Goal: Check status: Check status

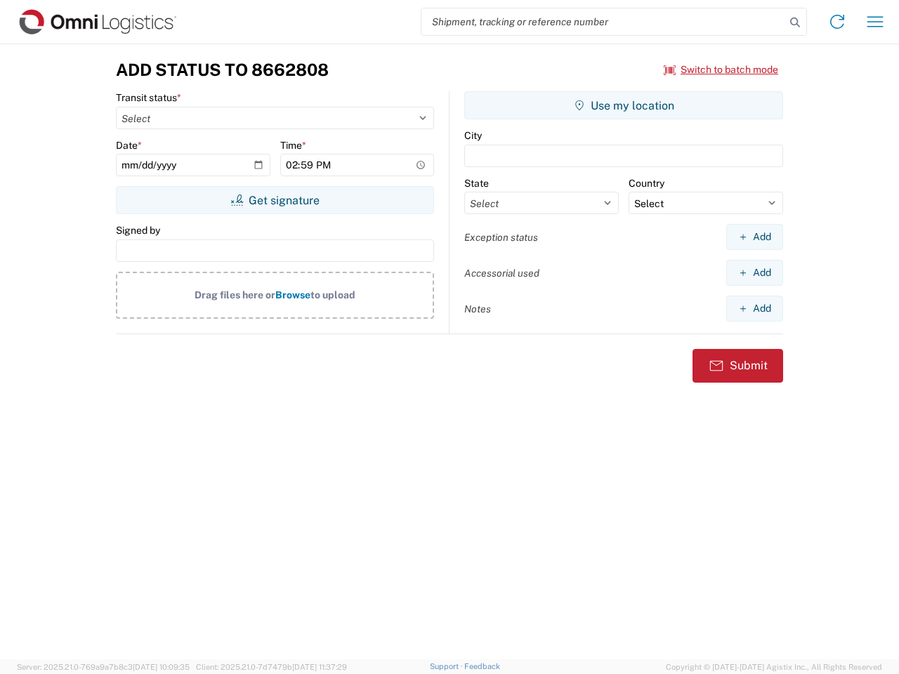
click at [603, 22] on input "search" at bounding box center [603, 21] width 364 height 27
click at [795, 22] on icon at bounding box center [795, 23] width 20 height 20
click at [837, 22] on icon at bounding box center [837, 22] width 22 height 22
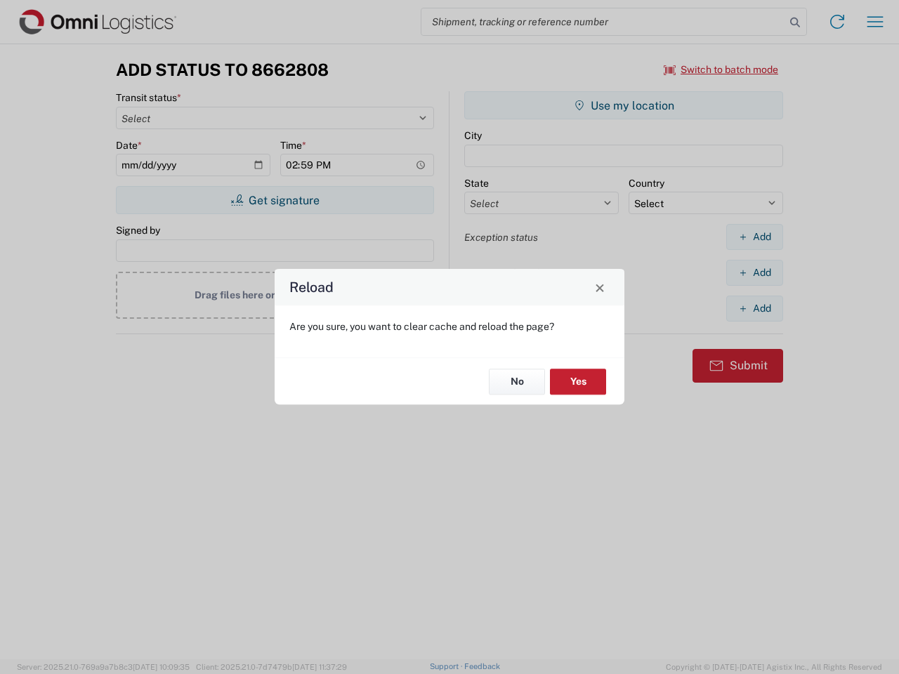
click at [721, 70] on div "Reload Are you sure, you want to clear cache and reload the page? No Yes" at bounding box center [449, 337] width 899 height 674
click at [275, 200] on div "Reload Are you sure, you want to clear cache and reload the page? No Yes" at bounding box center [449, 337] width 899 height 674
click at [623, 105] on div "Reload Are you sure, you want to clear cache and reload the page? No Yes" at bounding box center [449, 337] width 899 height 674
click at [754, 237] on div "Reload Are you sure, you want to clear cache and reload the page? No Yes" at bounding box center [449, 337] width 899 height 674
click at [754, 272] on div "Reload Are you sure, you want to clear cache and reload the page? No Yes" at bounding box center [449, 337] width 899 height 674
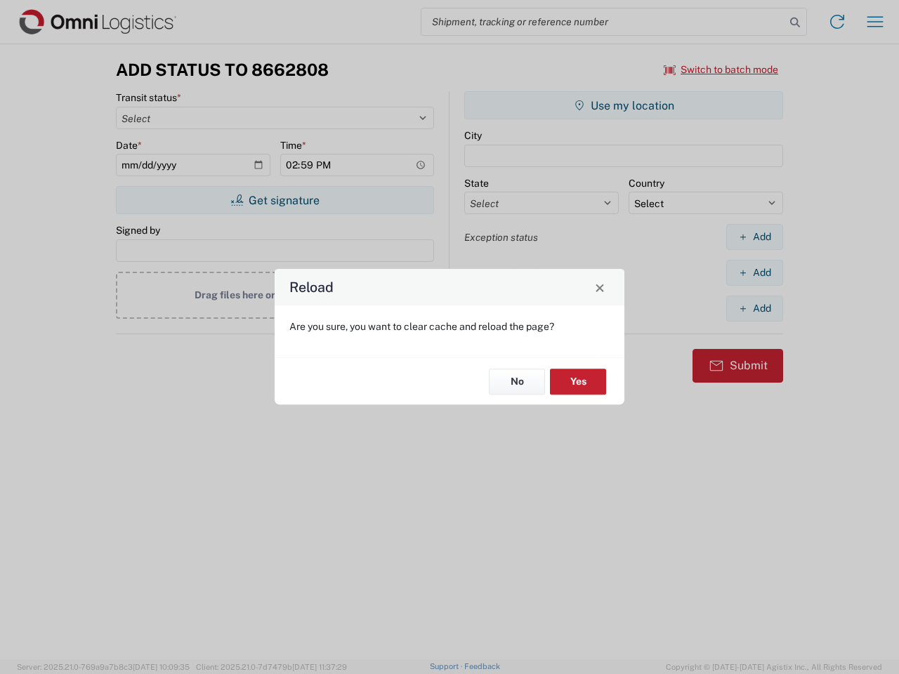
click at [754, 308] on div "Reload Are you sure, you want to clear cache and reload the page? No Yes" at bounding box center [449, 337] width 899 height 674
